Goal: Find specific page/section: Find specific page/section

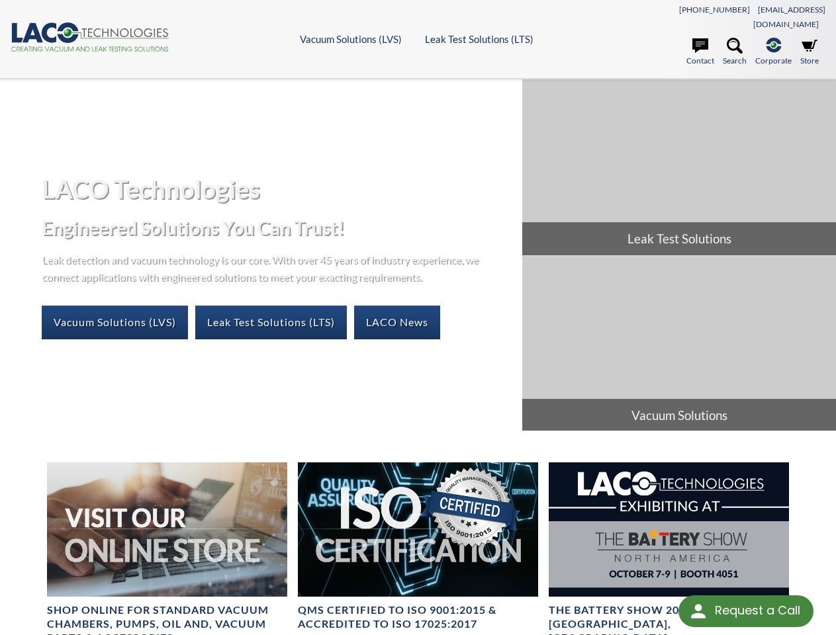
select select "Language Translate Widget"
click at [746, 612] on div "Request a Call" at bounding box center [757, 611] width 85 height 30
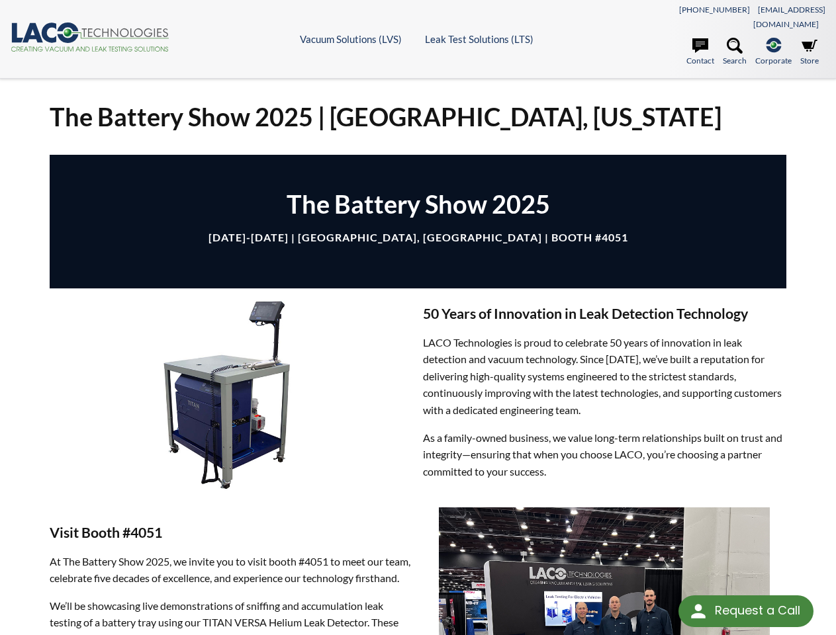
select select "Language Translate Widget"
click at [746, 612] on div "Request a Call" at bounding box center [757, 611] width 85 height 30
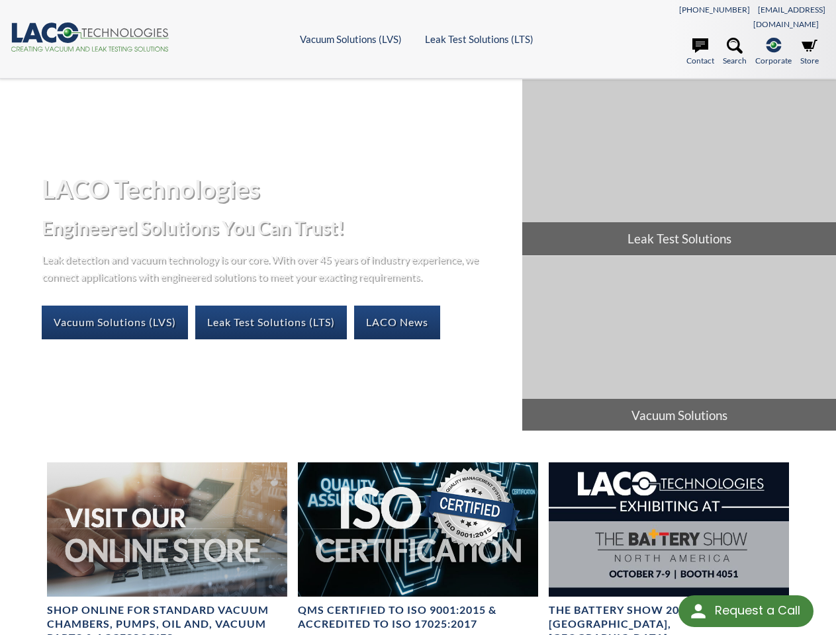
select select "Language Translate Widget"
